Goal: Navigation & Orientation: Understand site structure

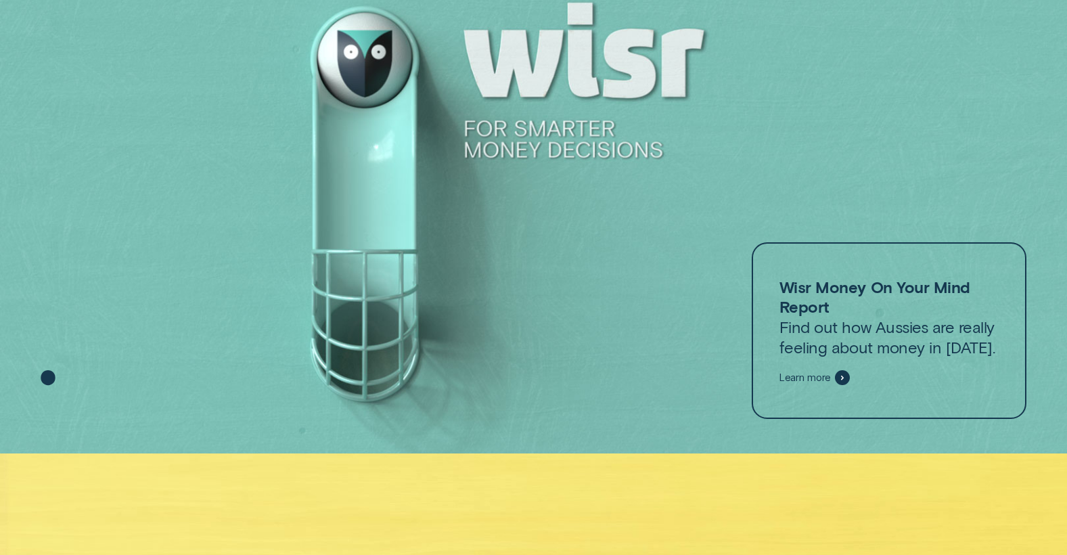
scroll to position [99, 0]
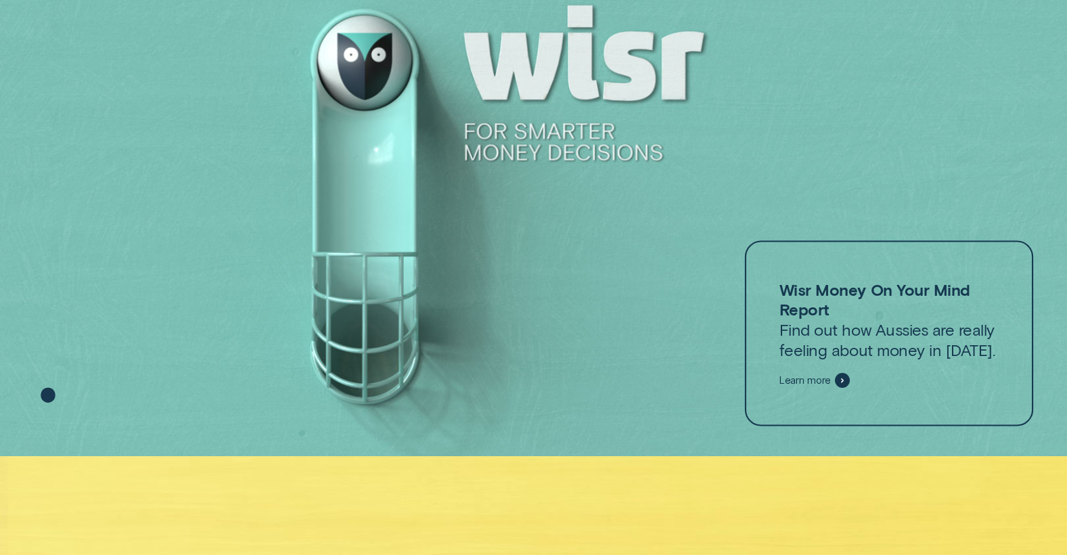
click at [801, 383] on span "Learn more" at bounding box center [805, 380] width 52 height 12
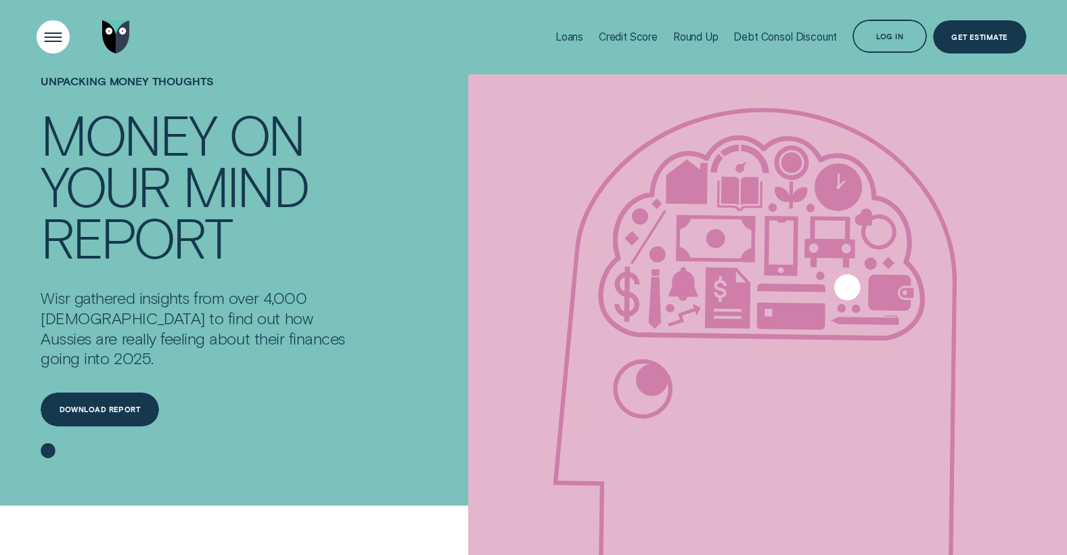
click at [34, 35] on div "Open Menu" at bounding box center [53, 37] width 47 height 47
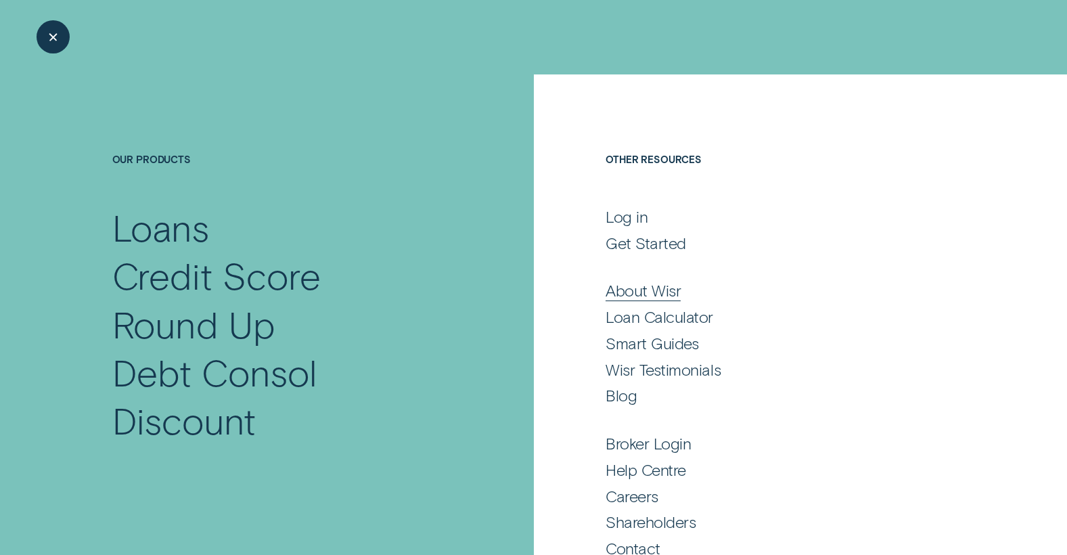
click at [628, 292] on div "About Wisr" at bounding box center [642, 290] width 75 height 20
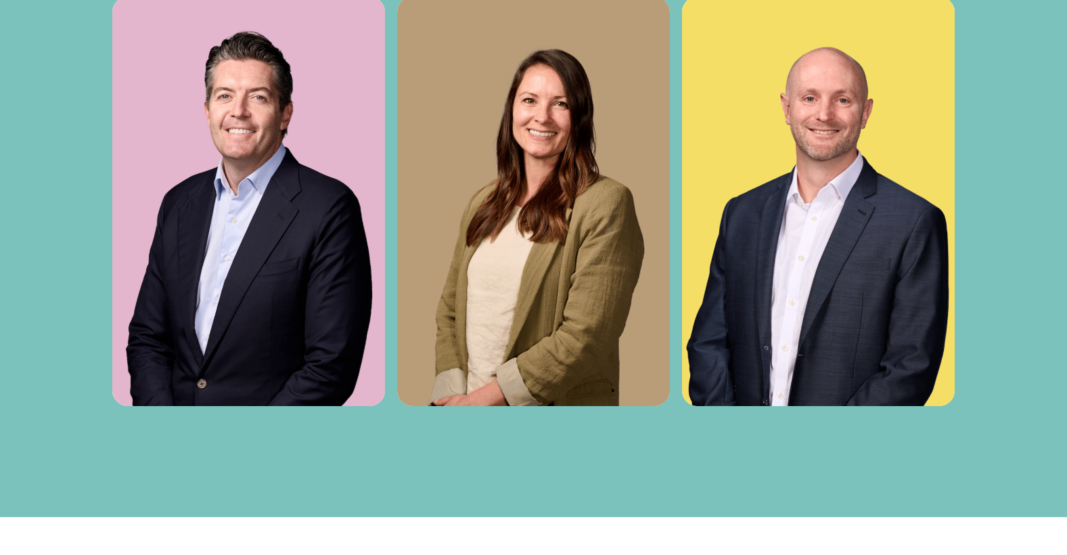
scroll to position [4404, 0]
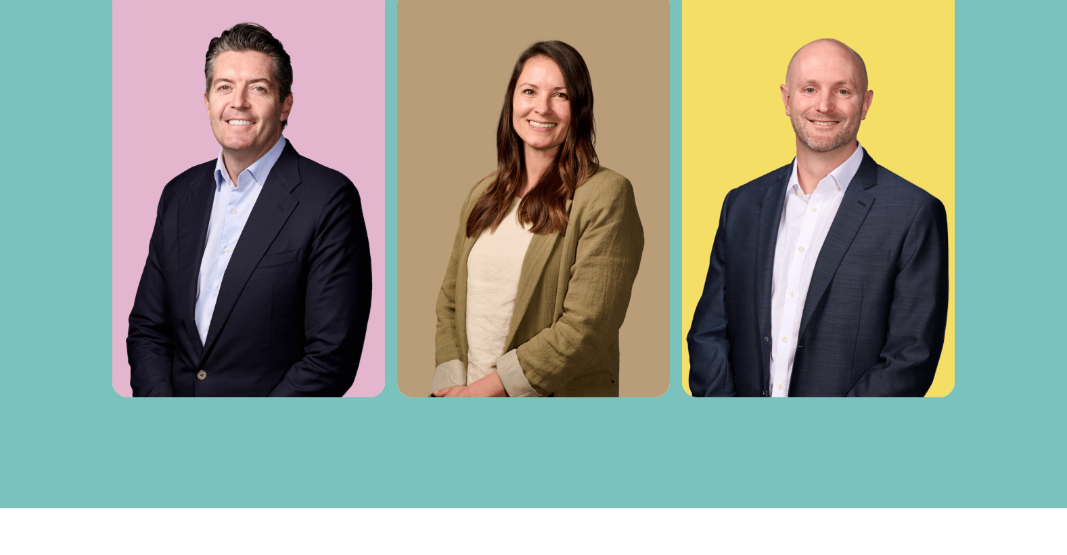
click at [784, 258] on img at bounding box center [818, 192] width 273 height 409
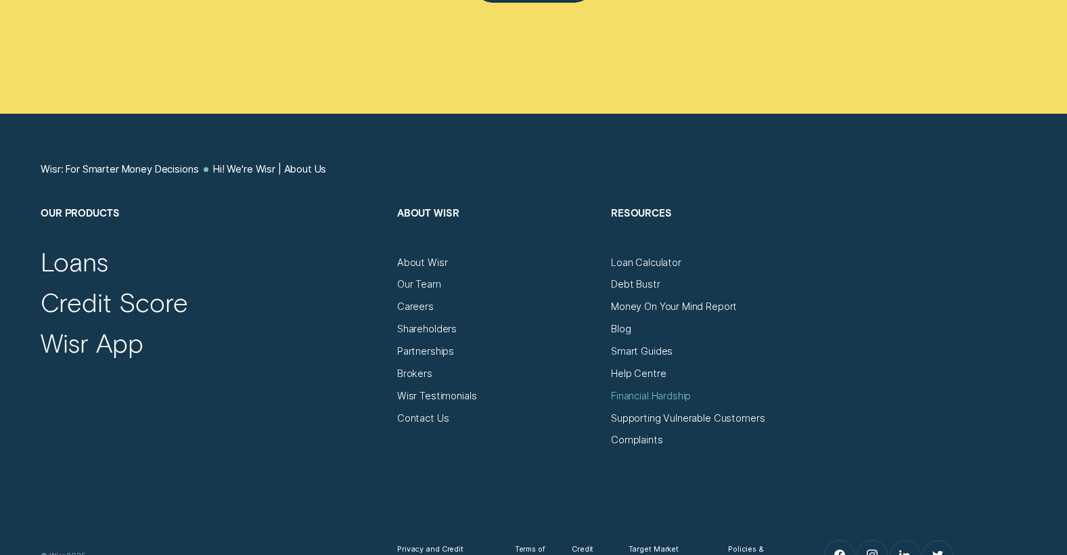
scroll to position [7345, 0]
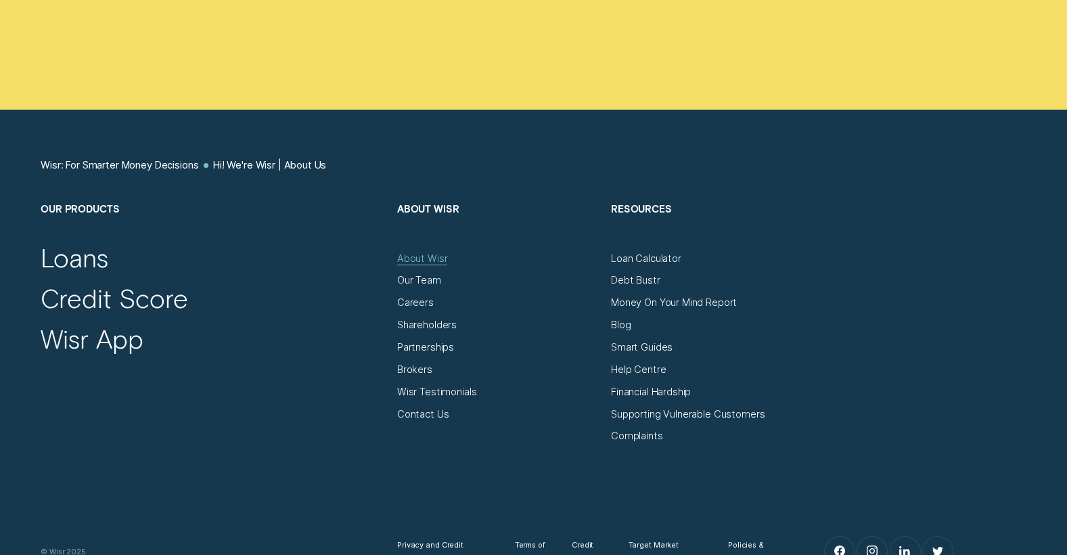
click at [424, 256] on div "About Wisr" at bounding box center [422, 258] width 51 height 12
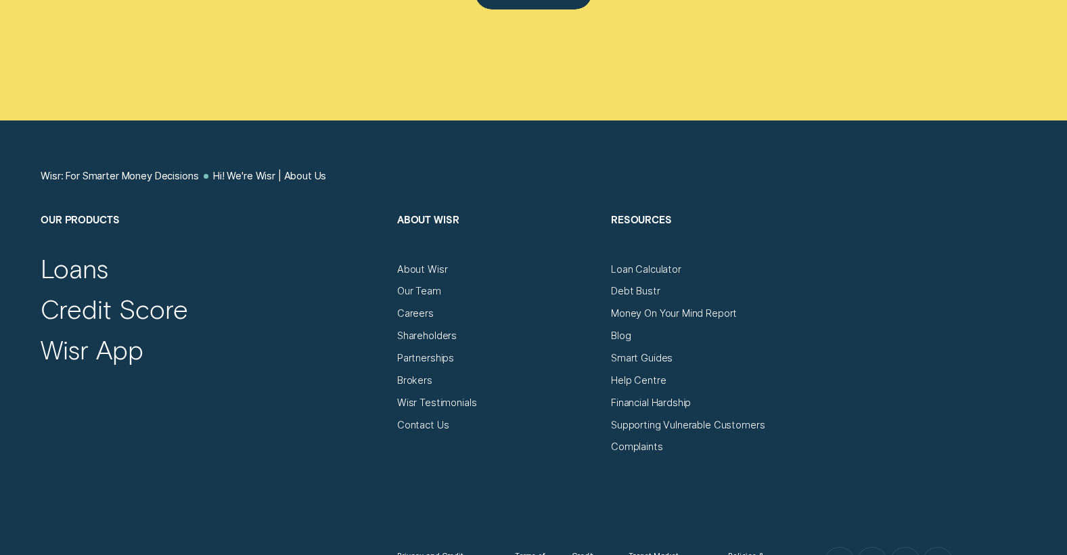
scroll to position [7333, 0]
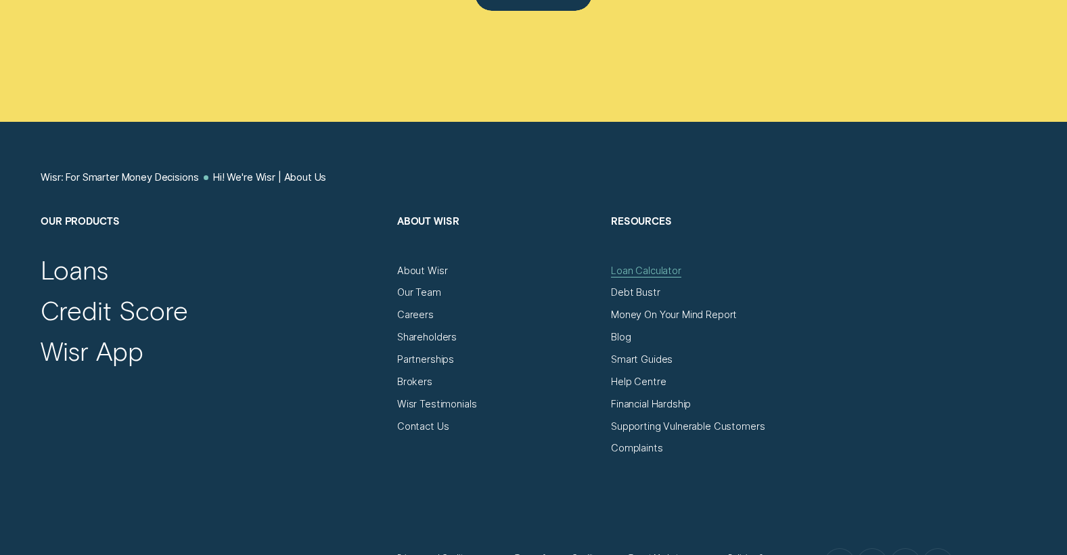
click at [630, 264] on div "Loan Calculator" at bounding box center [646, 270] width 70 height 12
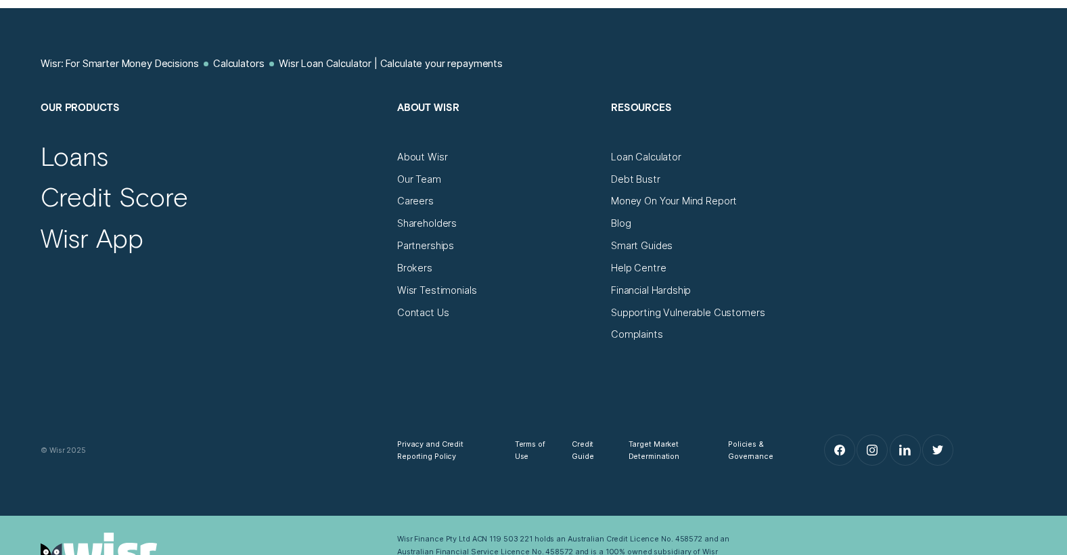
scroll to position [1361, 0]
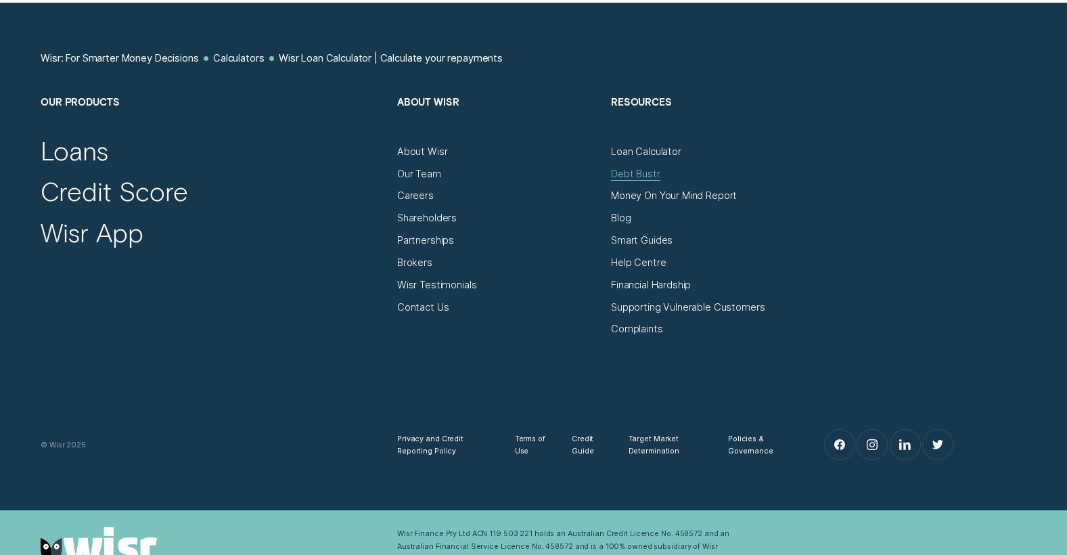
click at [630, 175] on div "Debt Bustr" at bounding box center [635, 174] width 49 height 12
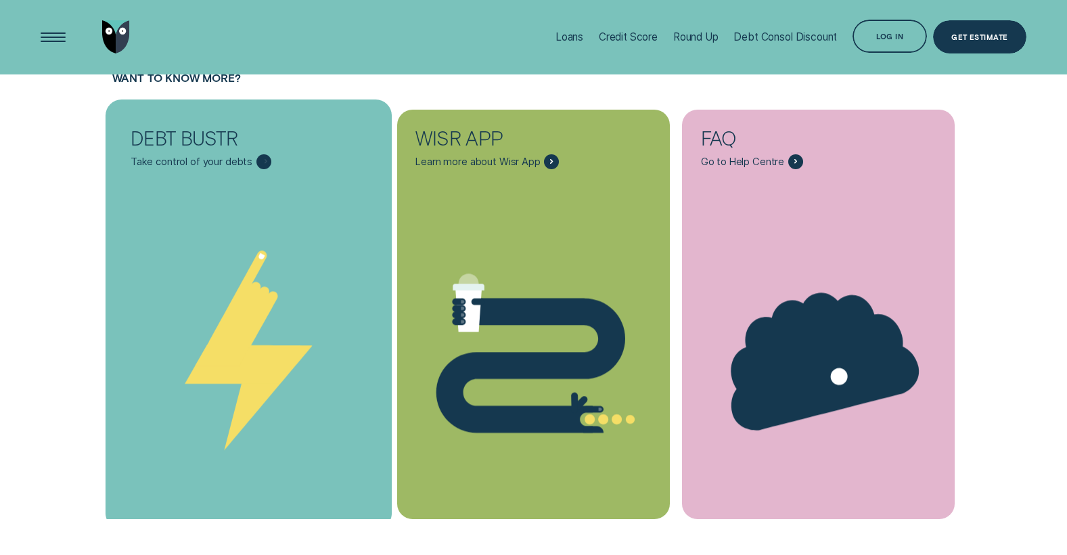
scroll to position [3500, 0]
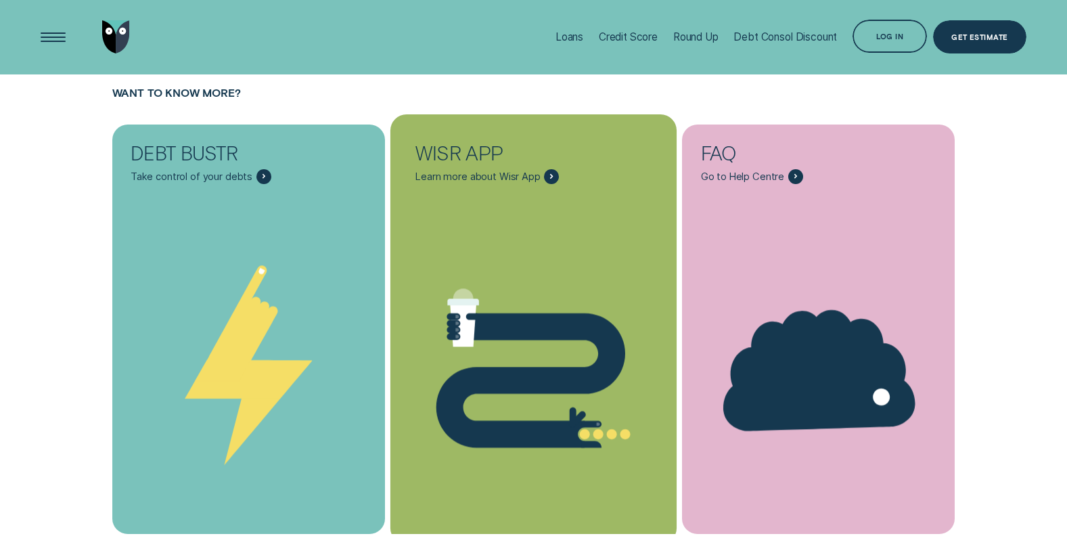
click at [455, 306] on icon "WISR APP - Learn more" at bounding box center [463, 322] width 27 height 48
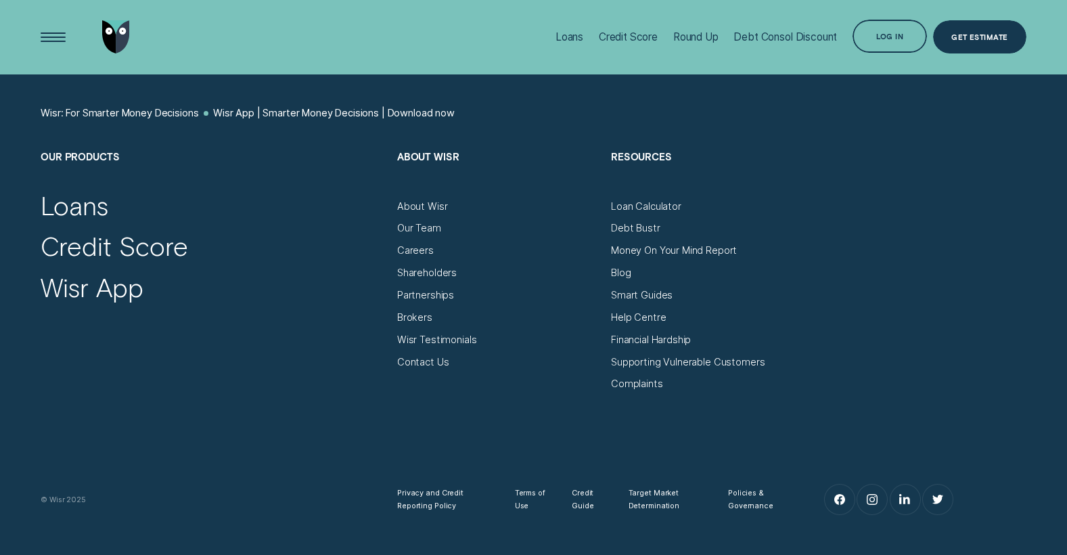
scroll to position [4776, 0]
click at [415, 223] on div "Our Team" at bounding box center [419, 229] width 44 height 12
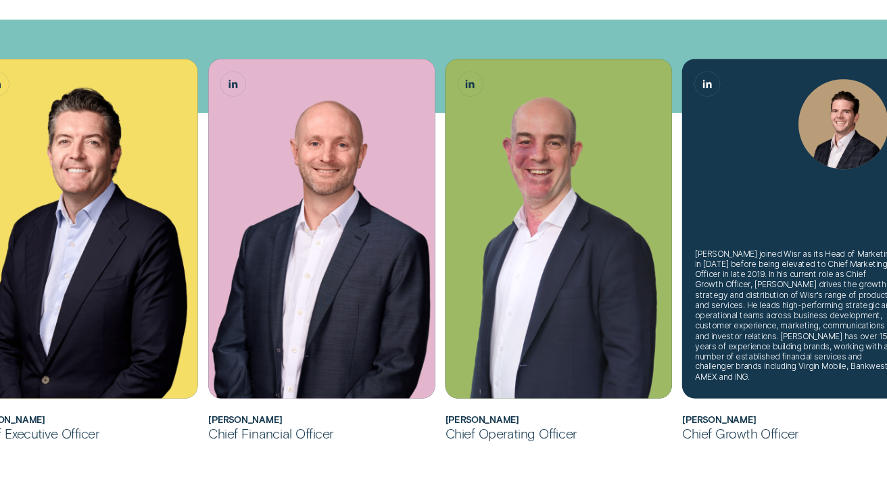
scroll to position [394, 0]
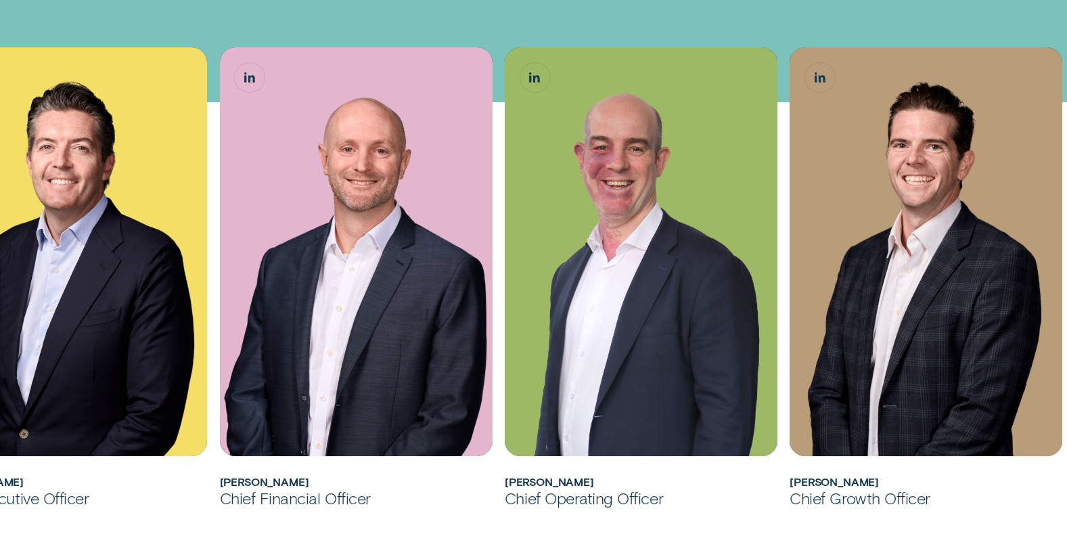
drag, startPoint x: 866, startPoint y: 28, endPoint x: 672, endPoint y: 126, distance: 216.9
click at [579, 20] on div "[PERSON_NAME] joined Wisr as its Chief Financial Officer in [DATE] before being…" at bounding box center [533, 493] width 1067 height 1079
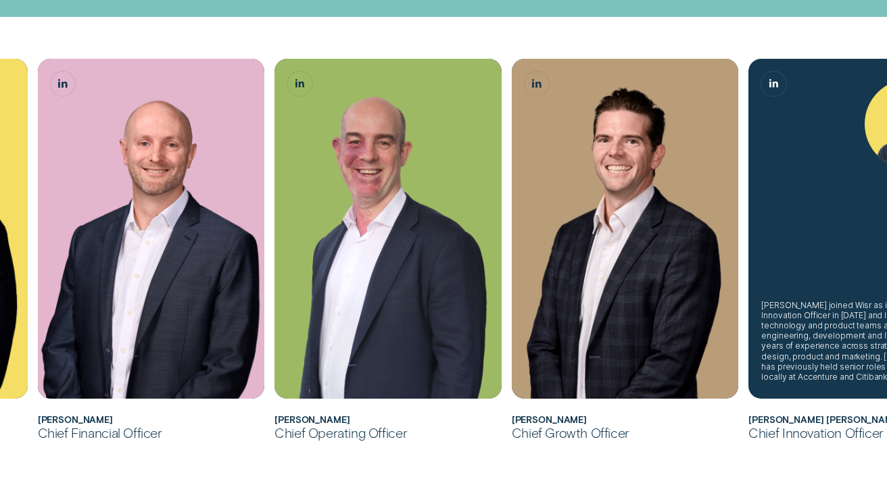
click at [827, 304] on div "[PERSON_NAME] joined Wisr as its first Chief Innovation Officer in [DATE] and l…" at bounding box center [862, 341] width 201 height 83
click at [851, 246] on div "[PERSON_NAME] joined Wisr as its first Chief Innovation Officer in [DATE] and l…" at bounding box center [862, 229] width 227 height 340
click at [837, 367] on div "[PERSON_NAME] joined Wisr as its first Chief Innovation Officer in [DATE] and l…" at bounding box center [862, 341] width 201 height 83
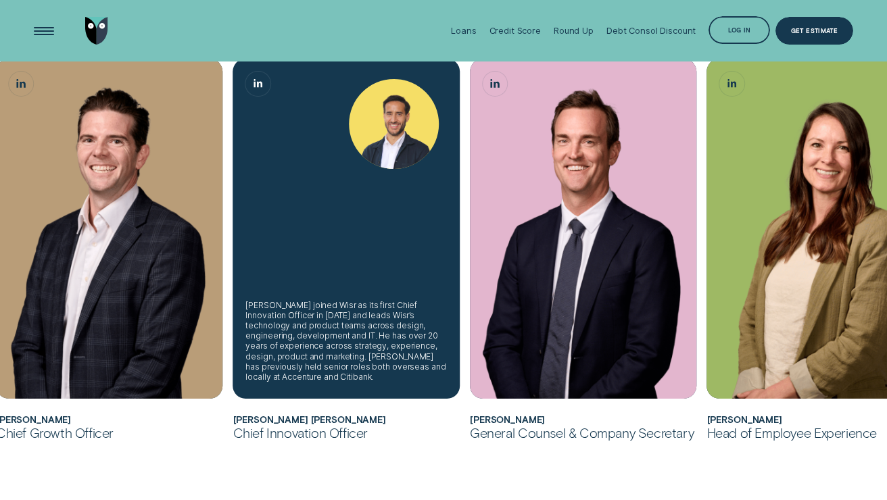
scroll to position [687, 0]
